Goal: Task Accomplishment & Management: Use online tool/utility

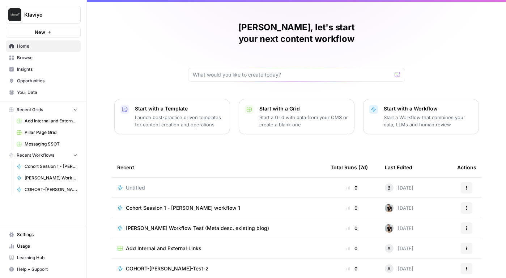
scroll to position [0, 0]
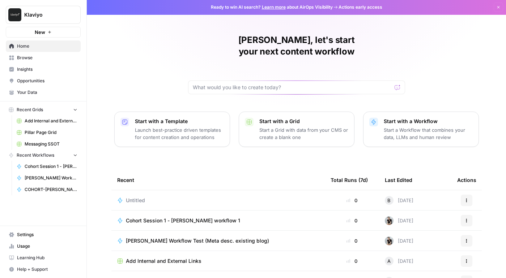
click at [25, 56] on span "Browse" at bounding box center [47, 58] width 60 height 7
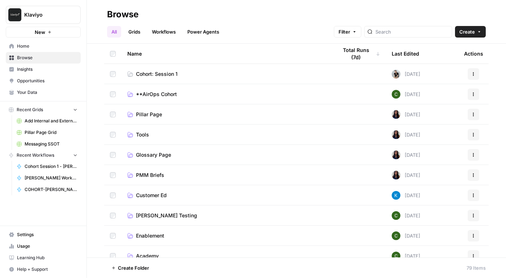
click at [171, 73] on span "Cohort: Session 1" at bounding box center [157, 73] width 42 height 7
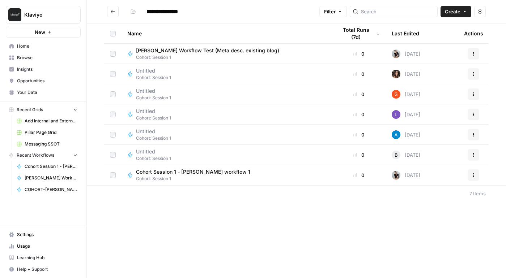
click at [453, 11] on span "Create" at bounding box center [453, 11] width 16 height 7
click at [448, 40] on span "Workflow" at bounding box center [442, 38] width 40 height 7
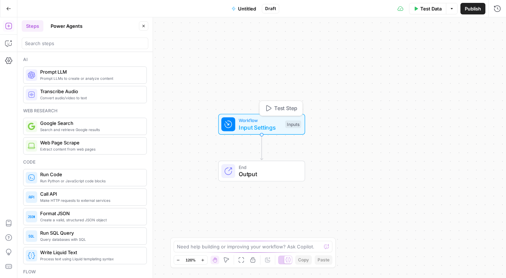
click at [259, 126] on span "Input Settings" at bounding box center [260, 127] width 43 height 9
click at [437, 56] on div "Add Field Options" at bounding box center [433, 51] width 133 height 17
click at [436, 52] on button "Add Field" at bounding box center [427, 49] width 120 height 12
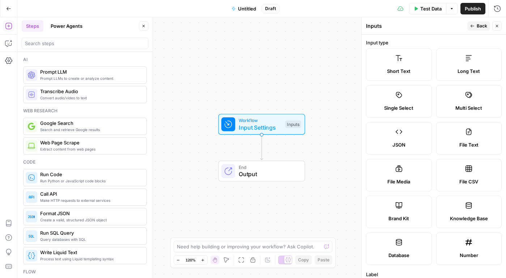
click at [399, 76] on label "Short Text" at bounding box center [399, 64] width 66 height 33
click at [294, 124] on div "Inputs" at bounding box center [293, 124] width 16 height 8
click at [260, 126] on span "Input Settings" at bounding box center [260, 127] width 43 height 9
click at [384, 71] on div "Short Text" at bounding box center [399, 71] width 54 height 7
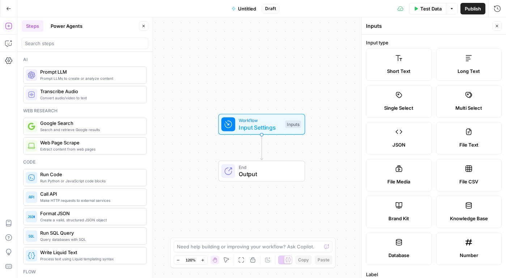
click at [414, 60] on label "Short Text" at bounding box center [399, 64] width 66 height 33
click at [403, 77] on label "Short Text" at bounding box center [399, 64] width 66 height 33
click at [400, 72] on span "Short Text" at bounding box center [398, 71] width 23 height 7
click at [260, 155] on icon "Edge from start to end" at bounding box center [261, 147] width 3 height 25
click at [264, 177] on span "Output" at bounding box center [268, 174] width 59 height 9
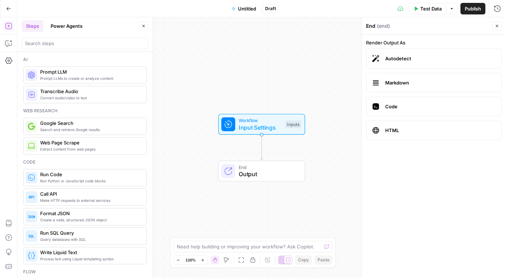
click at [499, 26] on span "Close" at bounding box center [499, 26] width 0 height 0
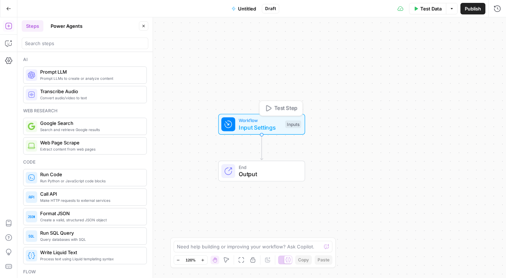
click at [246, 127] on span "Input Settings" at bounding box center [260, 127] width 43 height 9
click at [429, 48] on span "Add Field" at bounding box center [424, 49] width 21 height 7
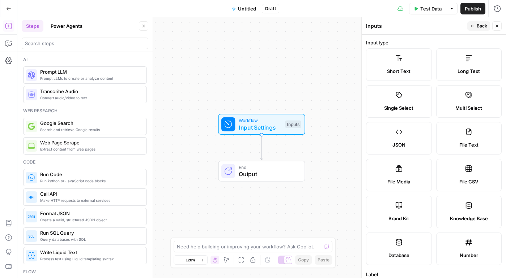
click at [396, 62] on label "Short Text" at bounding box center [399, 64] width 66 height 33
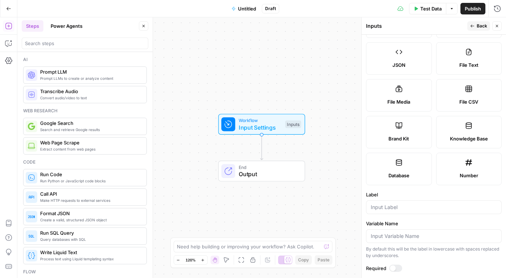
scroll to position [80, 0]
click at [403, 204] on input "Label" at bounding box center [434, 207] width 126 height 7
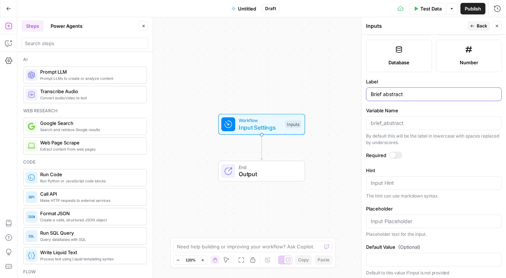
scroll to position [196, 0]
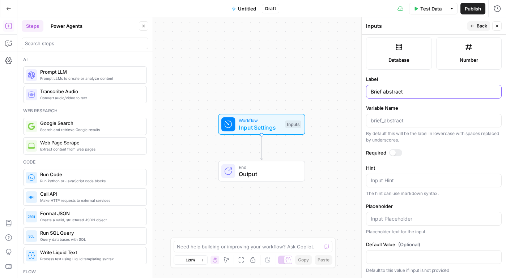
type input "Brief abstract"
click at [459, 183] on textarea "Hint" at bounding box center [434, 180] width 126 height 7
click at [328, 161] on div "End Output" at bounding box center [262, 171] width 134 height 21
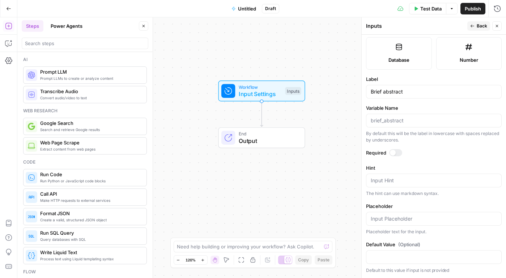
click at [486, 26] on span "Back" at bounding box center [481, 26] width 10 height 7
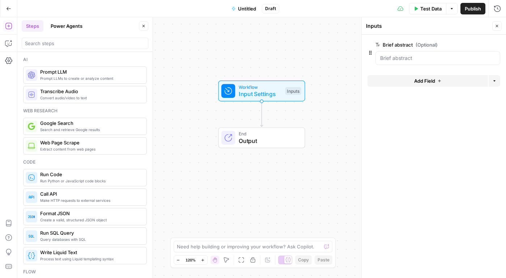
click at [8, 7] on icon "button" at bounding box center [8, 8] width 5 height 5
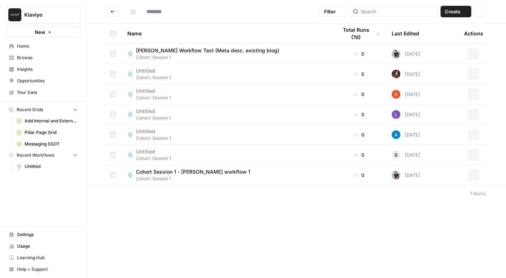
type input "**********"
click at [170, 195] on div "Untitled" at bounding box center [153, 192] width 35 height 7
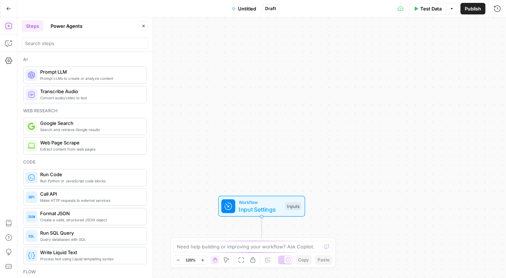
click at [245, 10] on span "Untitled" at bounding box center [247, 8] width 18 height 7
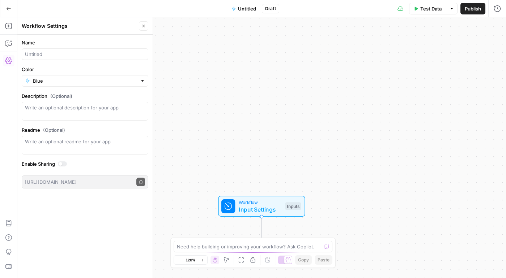
click at [89, 59] on div at bounding box center [85, 54] width 127 height 12
type input "Cohort - Brief Abstract"
click at [93, 110] on textarea "Description (Optional)" at bounding box center [85, 111] width 120 height 14
type textarea "Workflow to create brief abstracts"
click at [417, 60] on div "Workflow Input Settings Inputs End Output" at bounding box center [261, 147] width 488 height 261
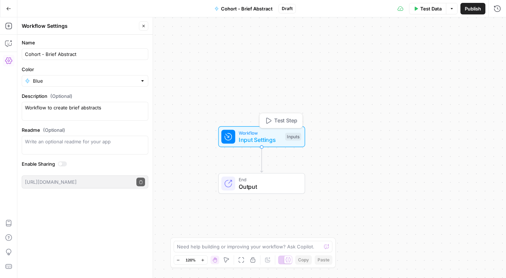
click at [259, 141] on span "Input Settings" at bounding box center [260, 140] width 43 height 9
click at [366, 178] on form "Brief abstract (Optional) edit field Delete group Add Field Options" at bounding box center [434, 157] width 144 height 244
click at [5, 8] on button "Go Back" at bounding box center [8, 8] width 13 height 13
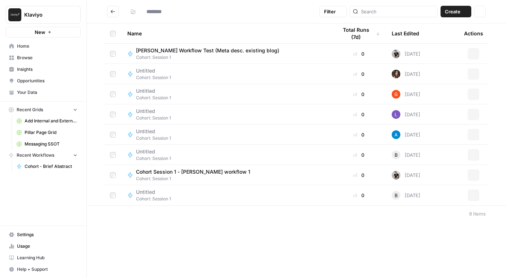
type input "**********"
click at [153, 158] on span "Cohort: Session 1" at bounding box center [153, 158] width 35 height 7
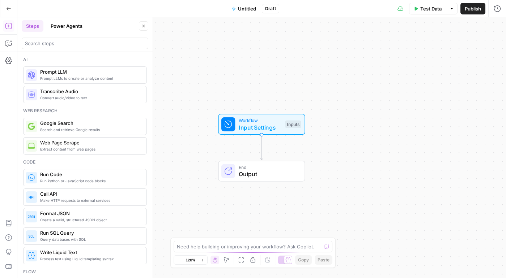
click at [267, 10] on span "Draft" at bounding box center [270, 8] width 11 height 7
click at [270, 9] on span "Draft" at bounding box center [270, 8] width 11 height 7
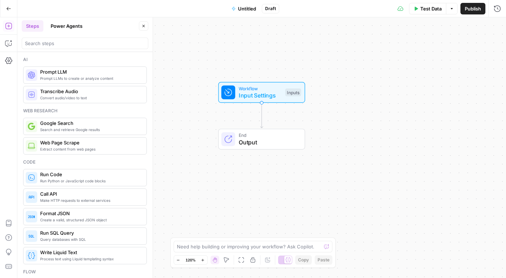
click at [4, 8] on button "Go Back" at bounding box center [8, 8] width 13 height 13
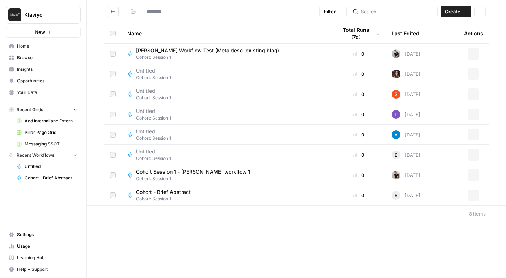
type input "**********"
click at [471, 158] on button "Actions" at bounding box center [473, 155] width 12 height 12
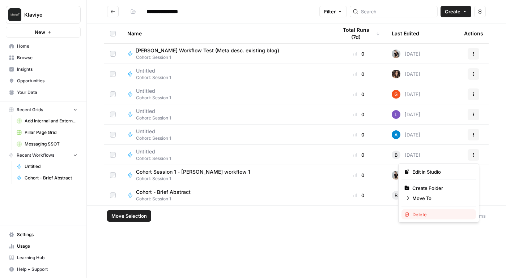
click at [428, 213] on span "Delete" at bounding box center [441, 214] width 58 height 7
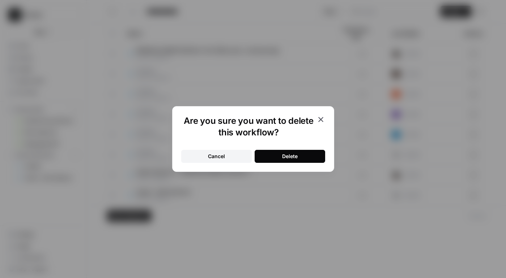
click at [289, 157] on div "Delete" at bounding box center [290, 156] width 16 height 7
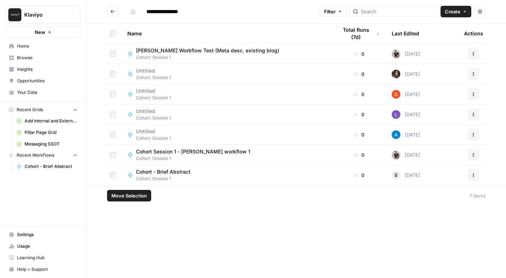
click at [151, 149] on span "Cohort Session 1 - [PERSON_NAME] workflow 1" at bounding box center [193, 151] width 114 height 7
type input "**********"
click at [165, 171] on span "Cohort - Brief Abstract" at bounding box center [163, 171] width 55 height 7
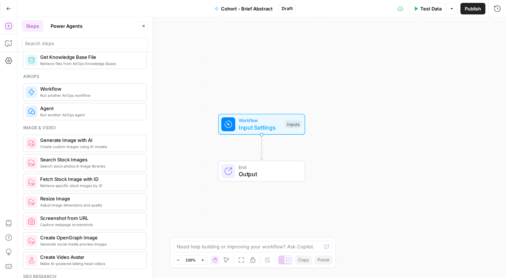
scroll to position [463, 0]
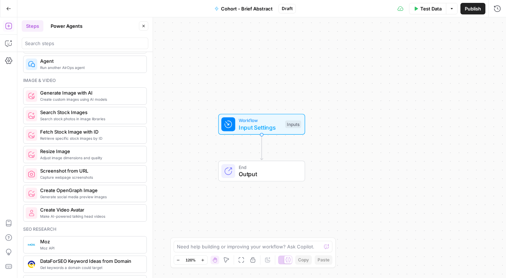
click at [251, 9] on span "Cohort - Brief Abstract" at bounding box center [247, 8] width 52 height 7
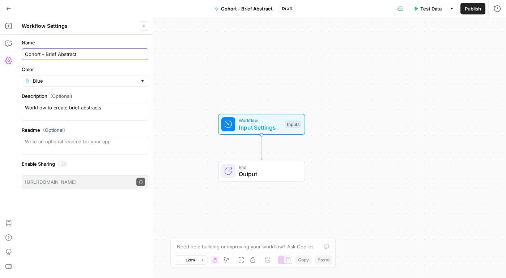
drag, startPoint x: 45, startPoint y: 54, endPoint x: 87, endPoint y: 51, distance: 42.1
click at [87, 51] on input "Cohort - Brief Abstract" at bounding box center [85, 54] width 120 height 7
type input "Cohort - Blog hero image generation"
click at [201, 81] on div "Workflow Input Settings Inputs End Output" at bounding box center [261, 147] width 488 height 261
click at [10, 8] on icon "button" at bounding box center [8, 8] width 5 height 5
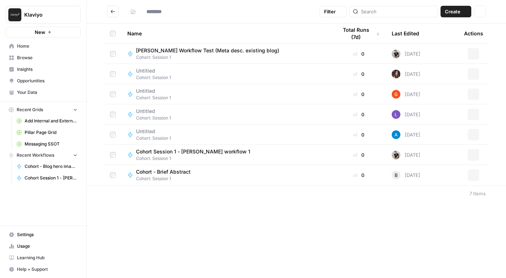
type input "**********"
click at [183, 174] on span "Cohort - Blog hero image generation" at bounding box center [179, 171] width 87 height 7
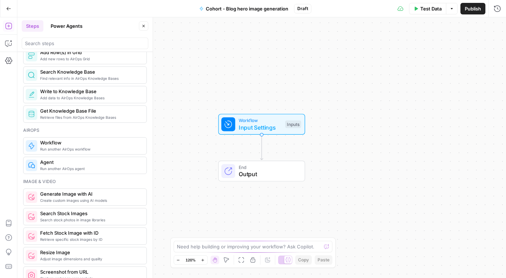
scroll to position [363, 0]
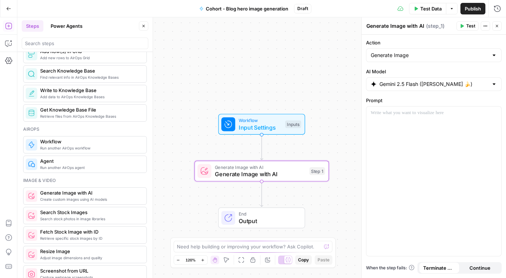
click at [253, 131] on span "Input Settings" at bounding box center [260, 127] width 43 height 9
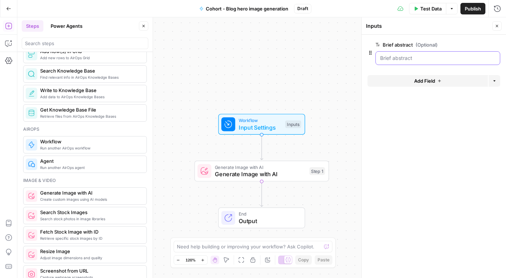
click at [387, 61] on abstract "Brief abstract (Optional)" at bounding box center [437, 58] width 115 height 7
click at [401, 55] on abstract "Brief abstract (Optional)" at bounding box center [437, 58] width 115 height 7
click at [410, 65] on div at bounding box center [433, 67] width 133 height 4
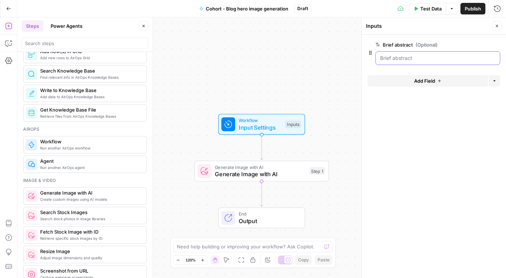
click at [411, 58] on abstract "Brief abstract (Optional)" at bounding box center [437, 58] width 115 height 7
click at [479, 45] on span "edit field" at bounding box center [473, 45] width 16 height 6
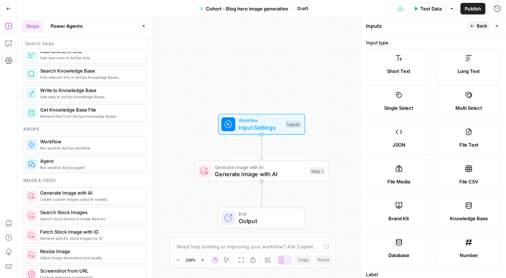
click at [394, 69] on span "Short Text" at bounding box center [398, 71] width 23 height 7
click at [388, 74] on span "Short Text" at bounding box center [398, 71] width 23 height 7
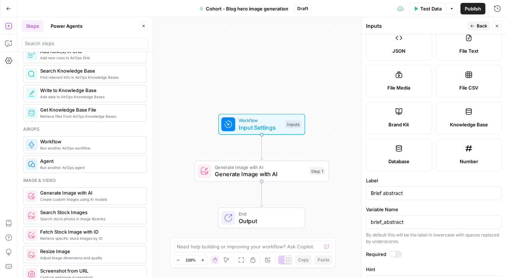
scroll to position [196, 0]
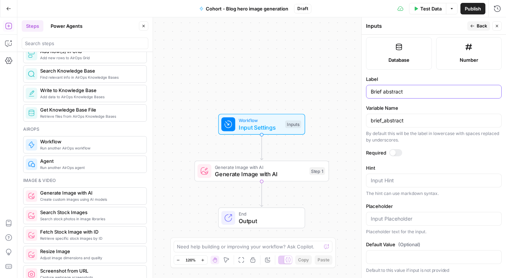
click at [388, 93] on input "Brief abstract" at bounding box center [434, 91] width 126 height 7
type input "Generate hero image"
click at [243, 78] on div "Workflow Input Settings Inputs Generate Image with AI Generate Image with AI St…" at bounding box center [261, 147] width 488 height 261
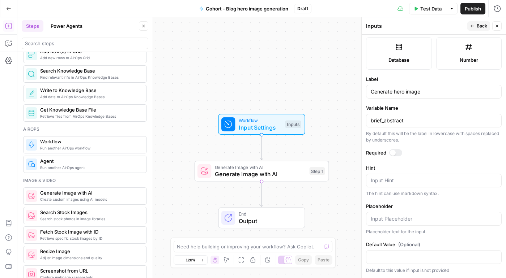
click at [482, 25] on span "Back" at bounding box center [481, 26] width 10 height 7
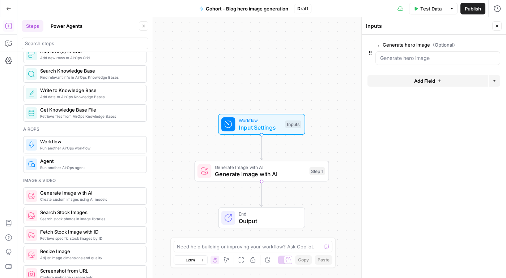
click at [302, 72] on div "Workflow Input Settings Inputs Generate Image with AI Generate Image with AI St…" at bounding box center [261, 147] width 488 height 261
click at [276, 178] on span "Generate Image with AI" at bounding box center [260, 174] width 91 height 9
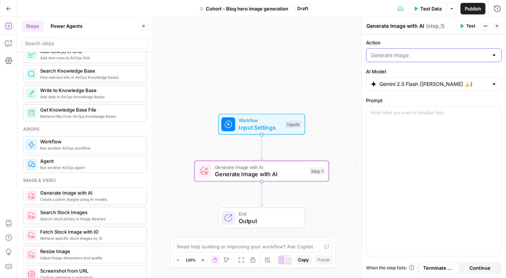
click at [444, 54] on input "Action" at bounding box center [429, 55] width 117 height 7
